Goal: Transaction & Acquisition: Purchase product/service

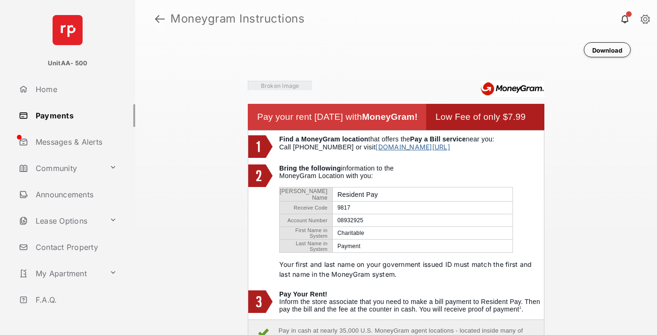
click at [160, 19] on link at bounding box center [160, 19] width 10 height 23
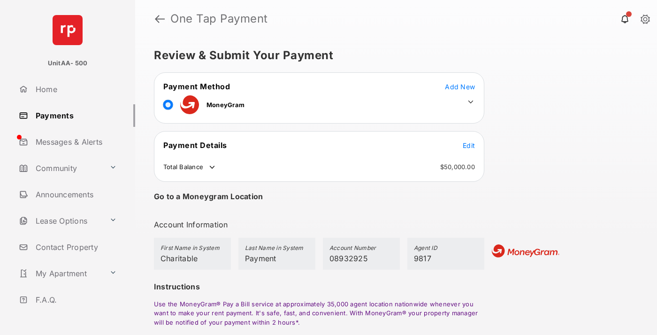
click at [469, 145] on span "Edit" at bounding box center [469, 145] width 12 height 8
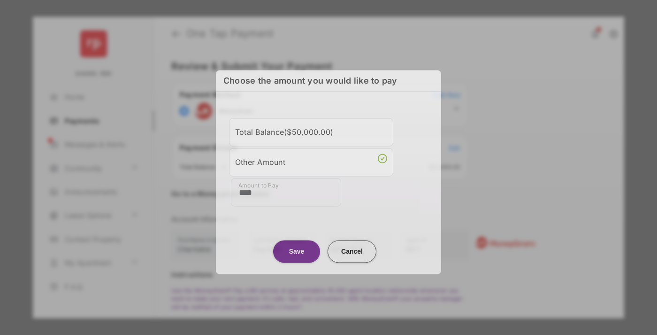
type input "****"
click at [297, 249] on button "Save" at bounding box center [296, 251] width 47 height 23
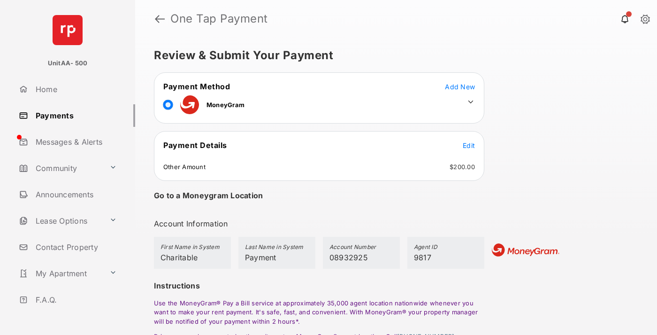
click at [471, 102] on icon at bounding box center [471, 102] width 8 height 8
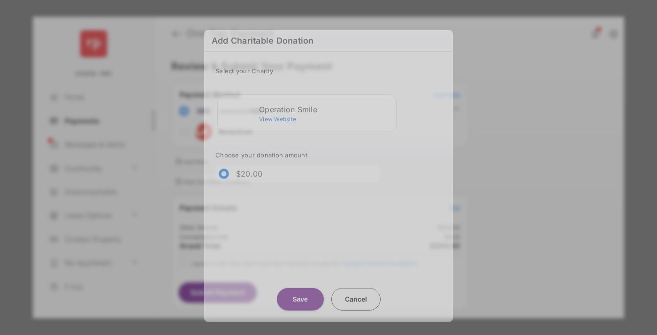
click at [326, 108] on div "Operation Smile" at bounding box center [325, 109] width 133 height 8
click at [300, 294] on button "Save" at bounding box center [300, 299] width 47 height 23
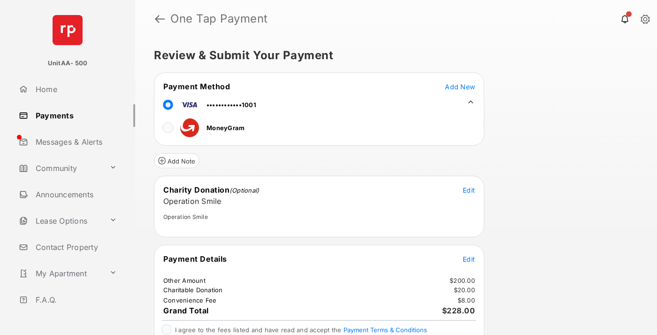
click at [469, 259] on span "Edit" at bounding box center [469, 259] width 12 height 8
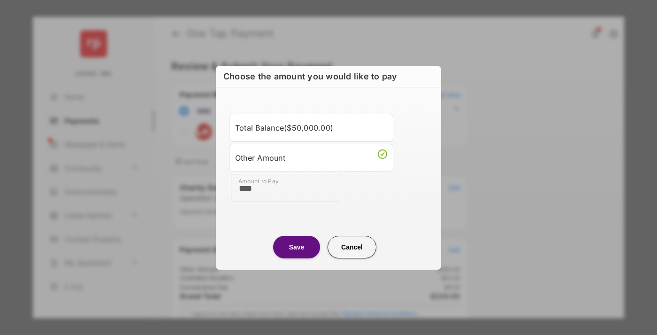
click at [297, 247] on button "Save" at bounding box center [296, 247] width 47 height 23
